Goal: Information Seeking & Learning: Learn about a topic

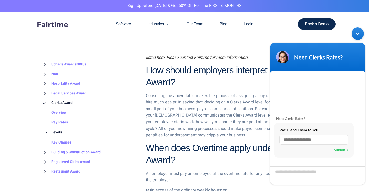
scroll to position [469, 0]
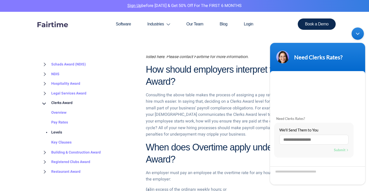
click at [360, 38] on div "Minimize live chat window" at bounding box center [357, 33] width 12 height 12
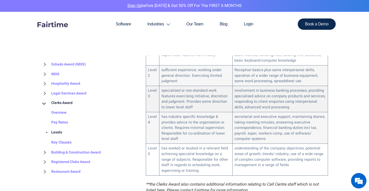
scroll to position [341, 0]
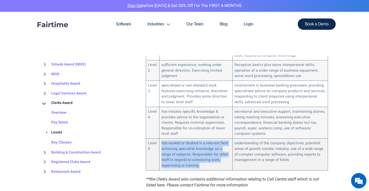
drag, startPoint x: 160, startPoint y: 131, endPoint x: 174, endPoint y: 155, distance: 27.9
click at [174, 155] on td "has worked or studied in a relevant field achieving specialist knowledge on a r…" at bounding box center [195, 154] width 73 height 32
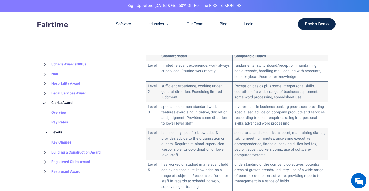
scroll to position [319, 0]
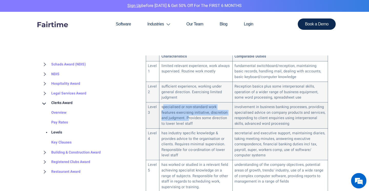
drag, startPoint x: 162, startPoint y: 95, endPoint x: 179, endPoint y: 109, distance: 21.7
click at [179, 109] on td "specialised or non-standard work features exercising initiative, discretion and…" at bounding box center [195, 115] width 73 height 26
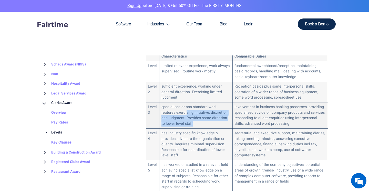
drag, startPoint x: 188, startPoint y: 111, endPoint x: 171, endPoint y: 100, distance: 20.0
click at [171, 102] on td "specialised or non-standard work features exercising initiative, discretion and…" at bounding box center [195, 115] width 73 height 26
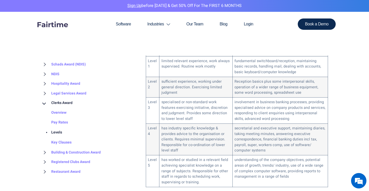
scroll to position [325, 0]
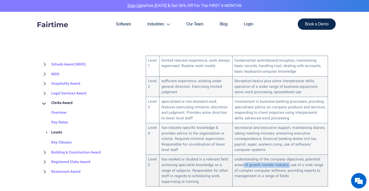
drag, startPoint x: 246, startPoint y: 156, endPoint x: 291, endPoint y: 156, distance: 44.8
click at [291, 156] on td "understanding of the company objectives, potential areas of growth, trends/ ind…" at bounding box center [280, 170] width 95 height 32
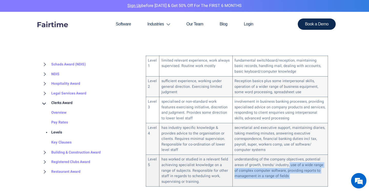
drag, startPoint x: 291, startPoint y: 156, endPoint x: 298, endPoint y: 167, distance: 13.6
click at [298, 167] on td "understanding of the company objectives, potential areas of growth, trends/ ind…" at bounding box center [280, 170] width 95 height 32
